Goal: Check status: Check status

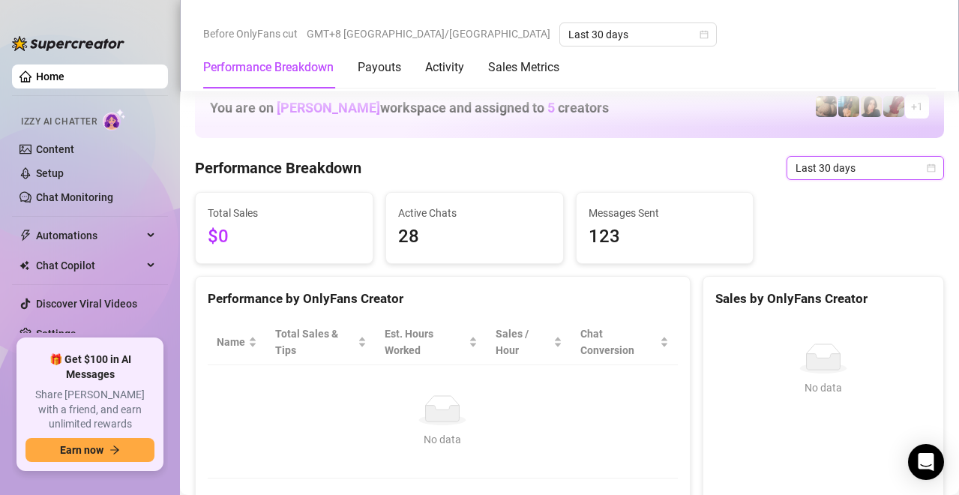
scroll to position [385, 0]
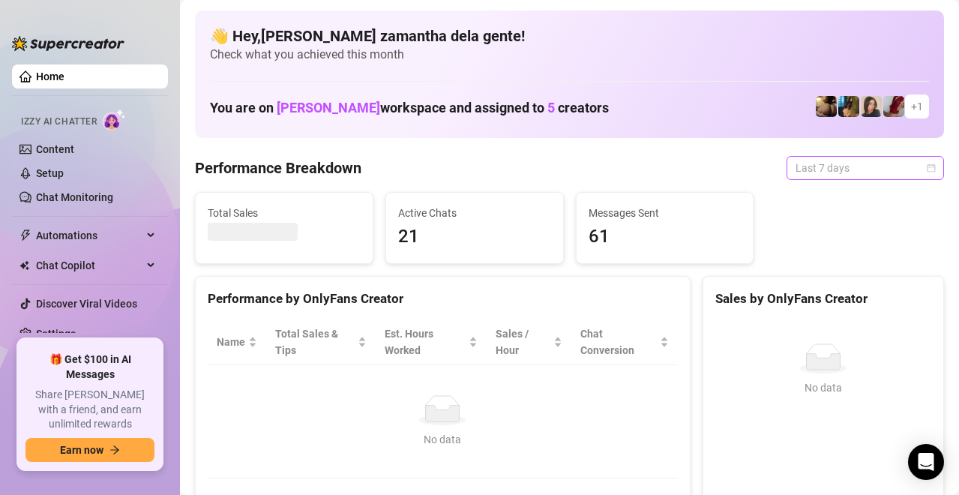
click at [795, 176] on span "Last 7 days" at bounding box center [864, 168] width 139 height 22
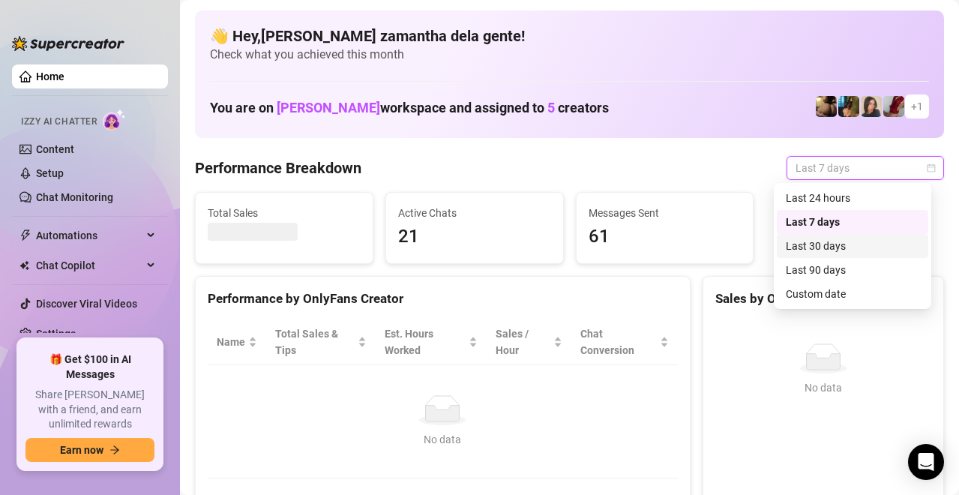
click at [809, 251] on div "Last 30 days" at bounding box center [852, 246] width 133 height 16
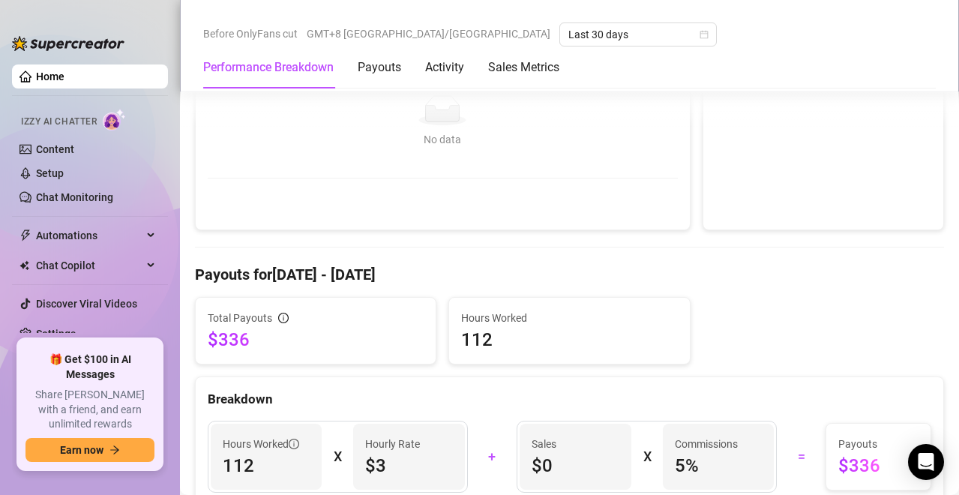
scroll to position [375, 0]
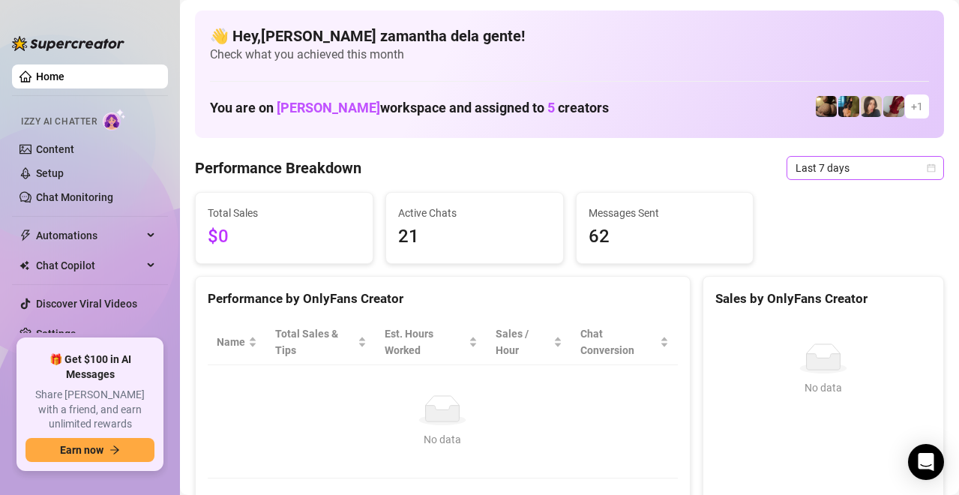
click at [875, 164] on span "Last 7 days" at bounding box center [864, 168] width 139 height 22
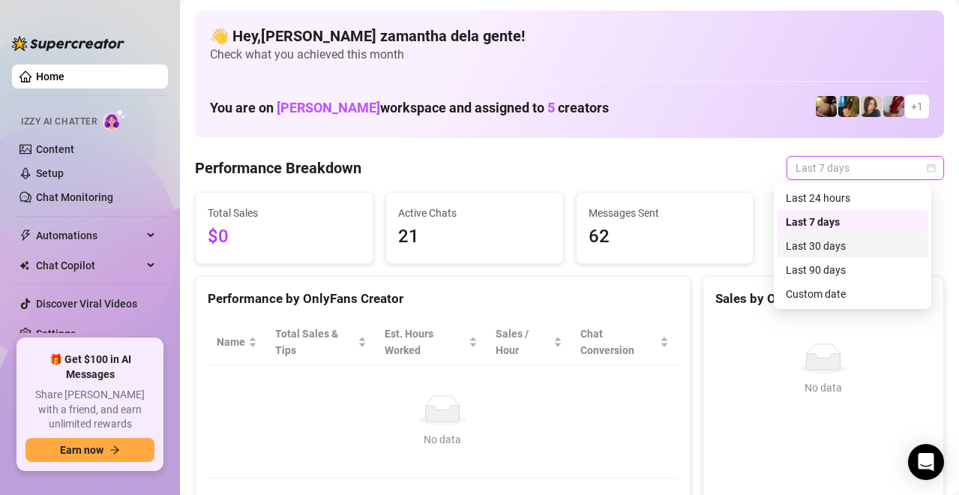
click at [842, 246] on div "Last 30 days" at bounding box center [852, 246] width 133 height 16
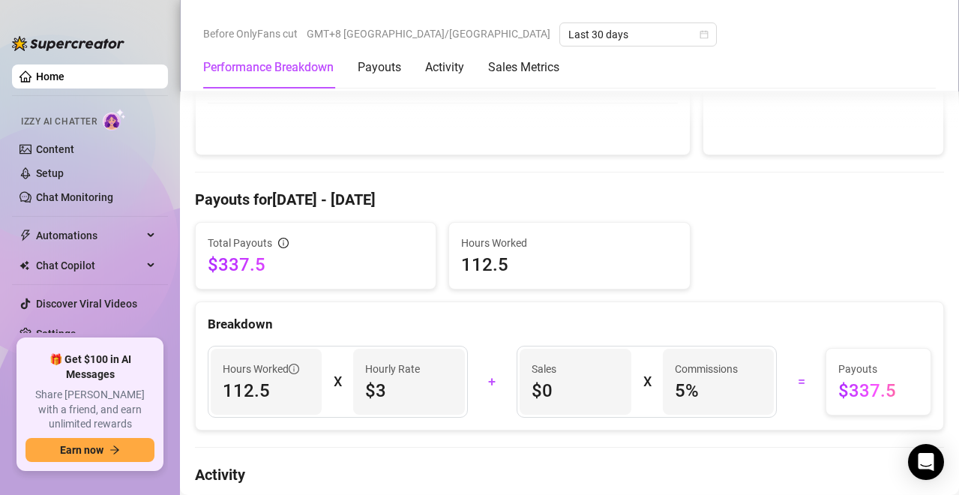
scroll to position [385, 0]
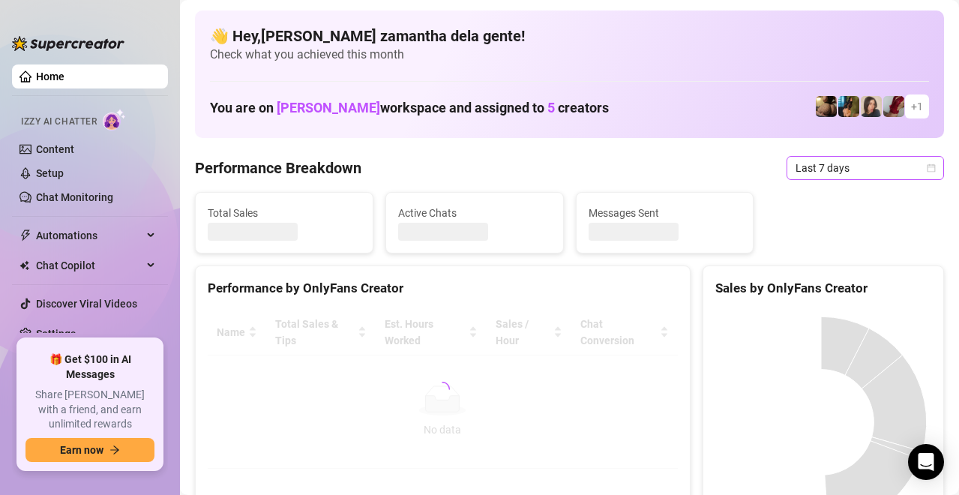
click at [803, 167] on span "Last 7 days" at bounding box center [864, 168] width 139 height 22
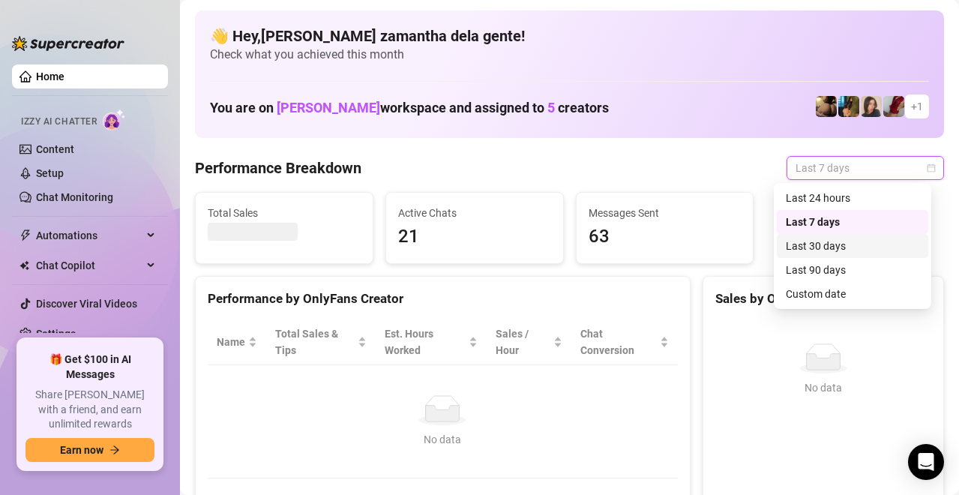
click at [819, 244] on div "Last 30 days" at bounding box center [852, 246] width 133 height 16
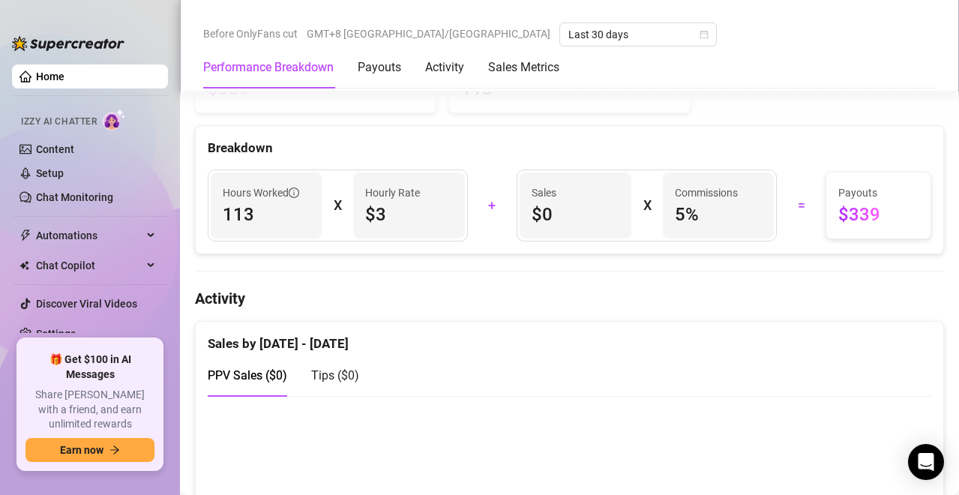
scroll to position [525, 0]
